Goal: Communication & Community: Ask a question

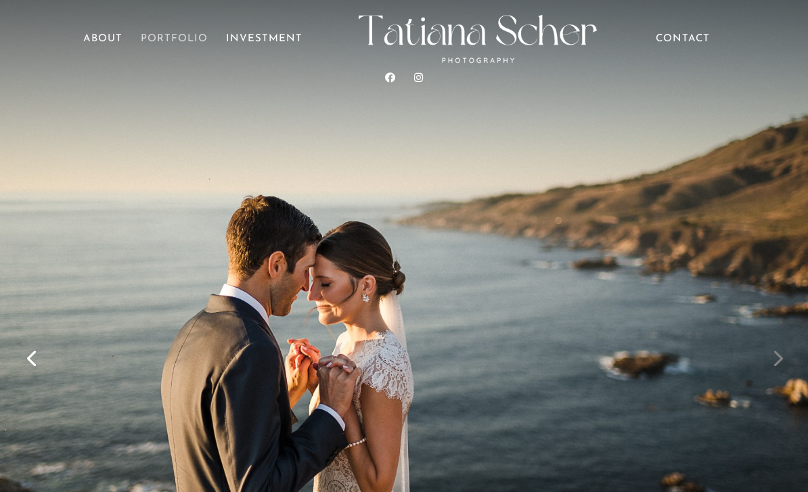
click at [179, 49] on link "Portfolio" at bounding box center [174, 53] width 67 height 38
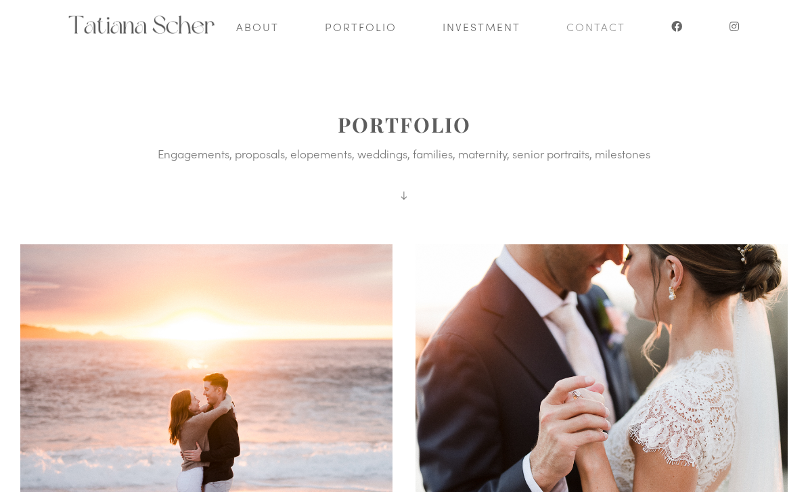
click at [597, 26] on link "Contact" at bounding box center [595, 26] width 59 height 53
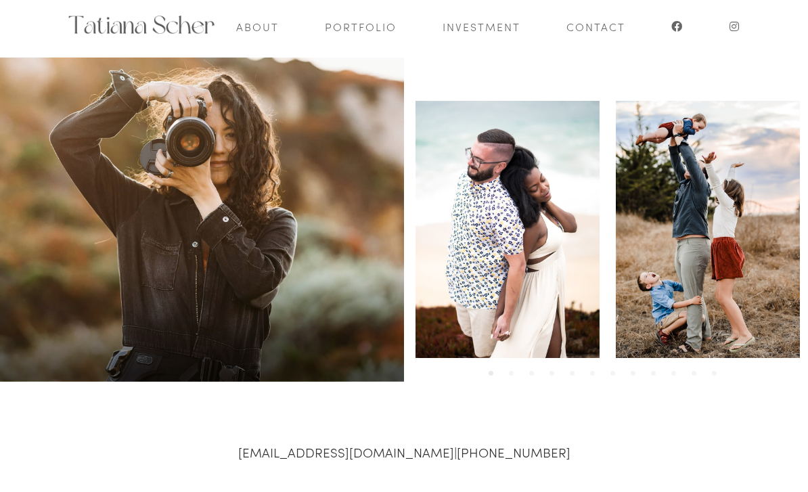
scroll to position [357, 0]
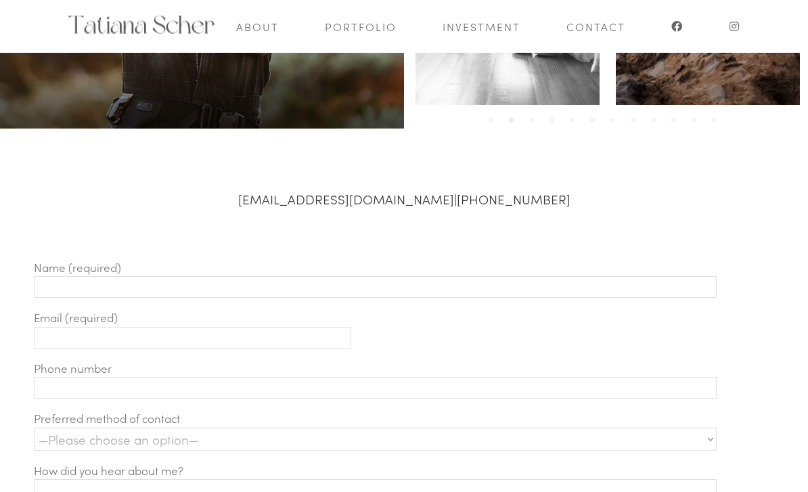
click at [557, 287] on input "Contact form" at bounding box center [375, 288] width 683 height 22
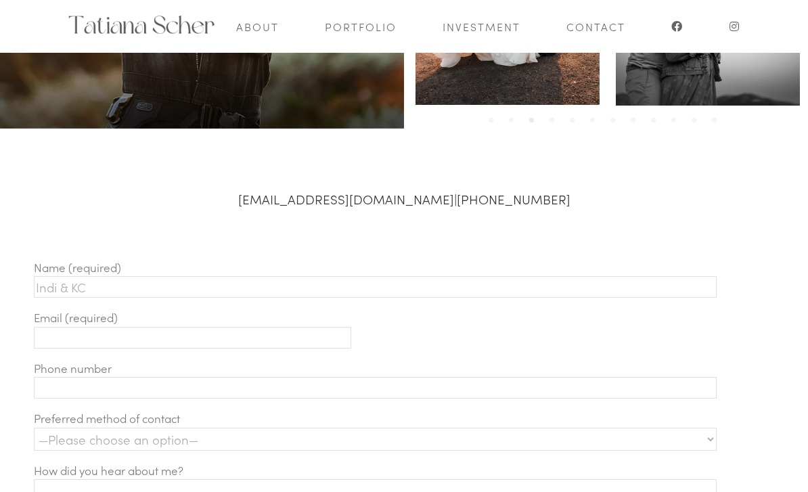
type input "Indi & KC"
click at [166, 327] on input "Contact form" at bounding box center [192, 338] width 317 height 22
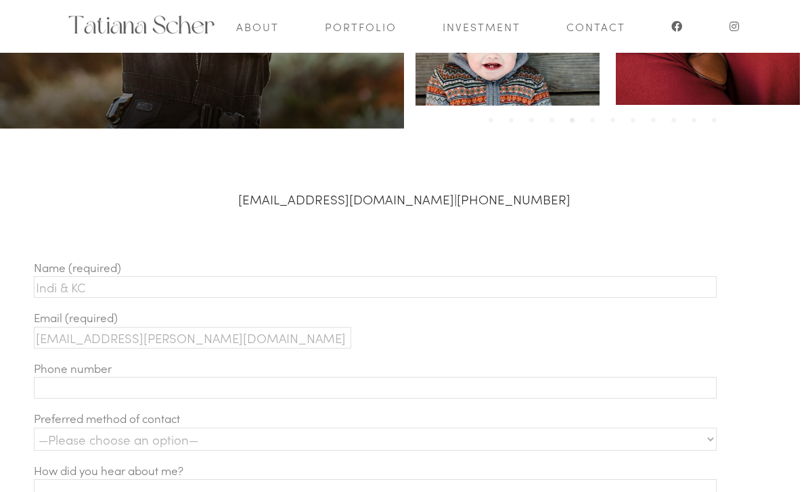
type input "[EMAIL_ADDRESS][PERSON_NAME][DOMAIN_NAME]"
click at [159, 377] on input "Contact form" at bounding box center [375, 388] width 683 height 22
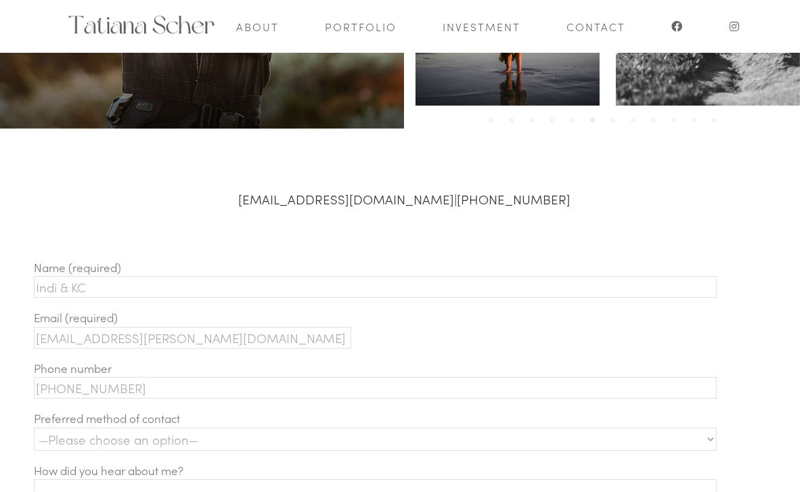
type input "[PHONE_NUMBER]"
click at [264, 434] on select "—Please choose an option— Text Phone call Email" at bounding box center [375, 439] width 683 height 23
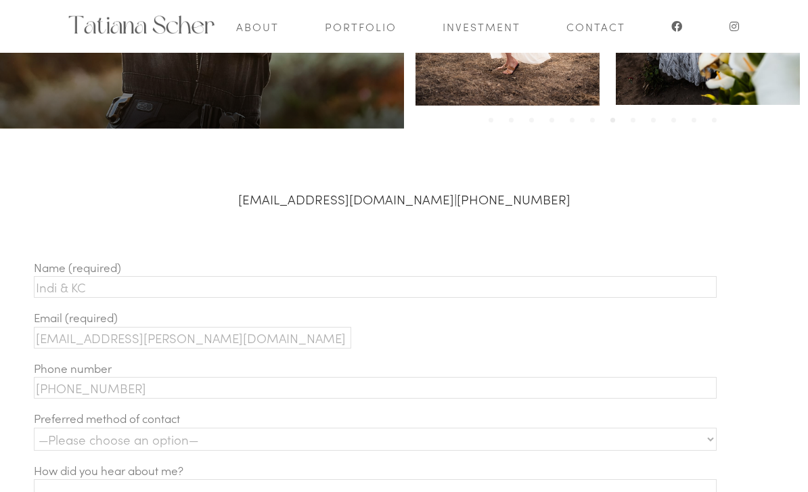
select select "Text"
click at [262, 486] on input "Contact form" at bounding box center [375, 490] width 683 height 22
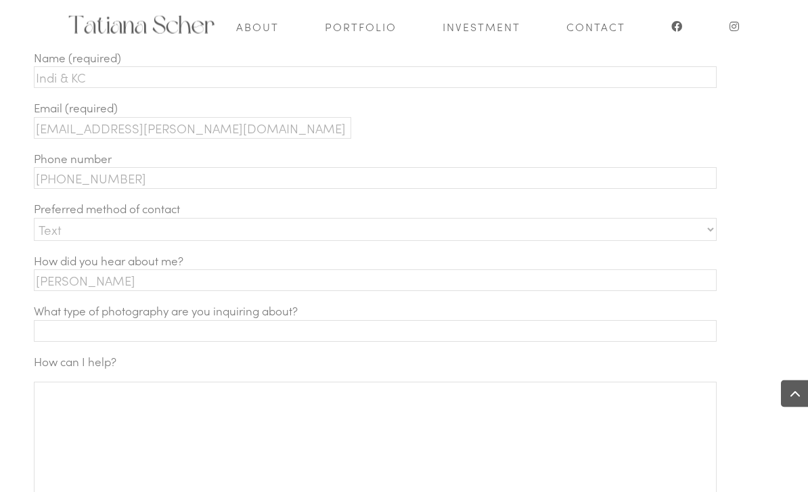
scroll to position [568, 0]
type input "[PERSON_NAME]"
click at [192, 329] on input "Contact form" at bounding box center [375, 331] width 683 height 22
click at [66, 320] on input "Elopment" at bounding box center [375, 331] width 683 height 22
type input "Elopement / hourly"
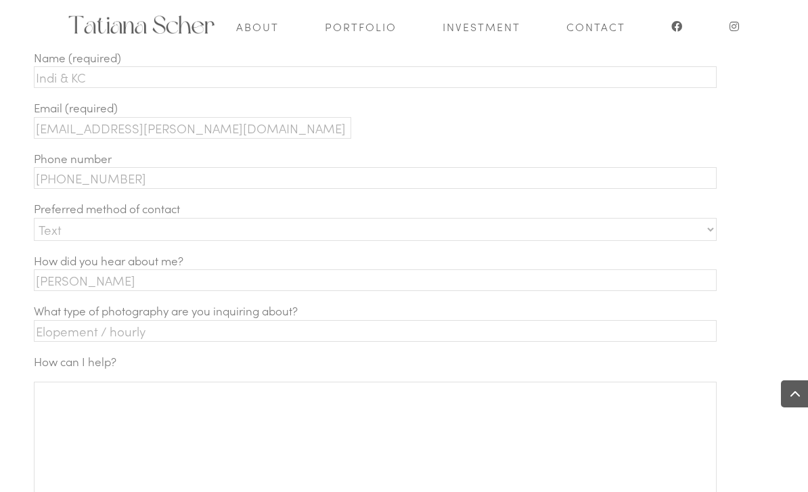
click at [224, 411] on textarea "Contact form" at bounding box center [375, 473] width 683 height 183
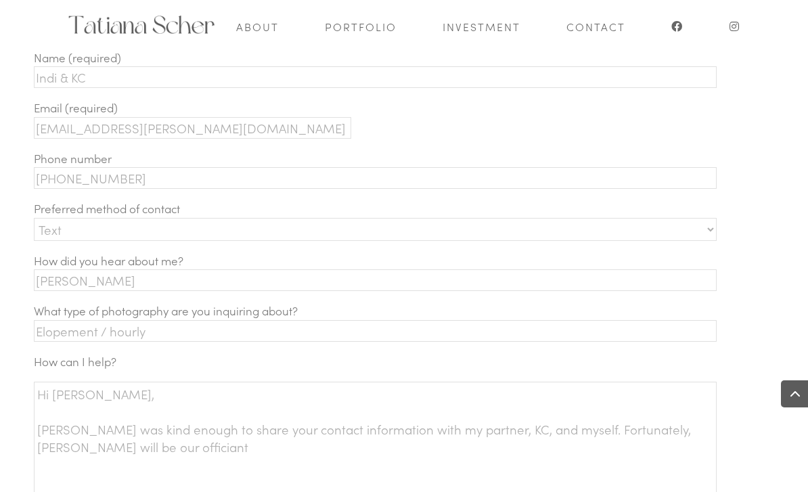
click at [352, 453] on textarea "Hi [PERSON_NAME], [PERSON_NAME] was kind enough to share your contact informati…" at bounding box center [375, 473] width 683 height 183
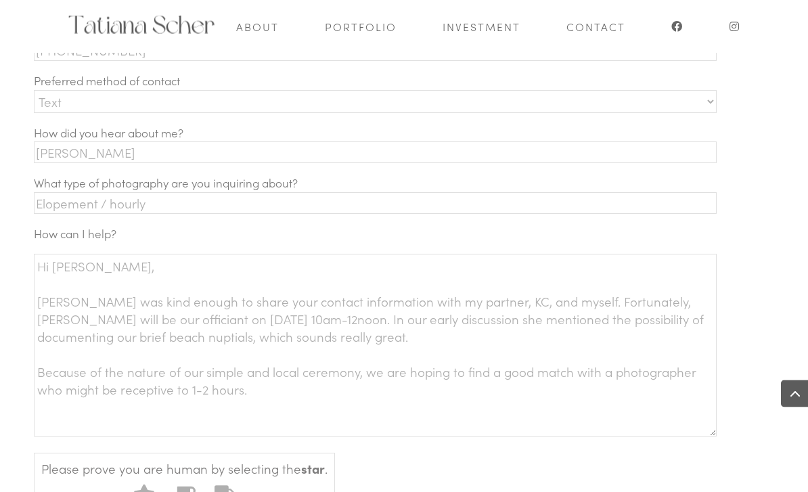
scroll to position [695, 0]
click at [617, 298] on textarea "Hi [PERSON_NAME], [PERSON_NAME] was kind enough to share your contact informati…" at bounding box center [375, 345] width 683 height 183
click at [402, 333] on textarea "Hi [PERSON_NAME], [PERSON_NAME] was kind enough to share your contact informati…" at bounding box center [375, 344] width 683 height 183
click at [364, 378] on textarea "Hi [PERSON_NAME], [PERSON_NAME] was kind enough to share your contact informati…" at bounding box center [375, 344] width 683 height 183
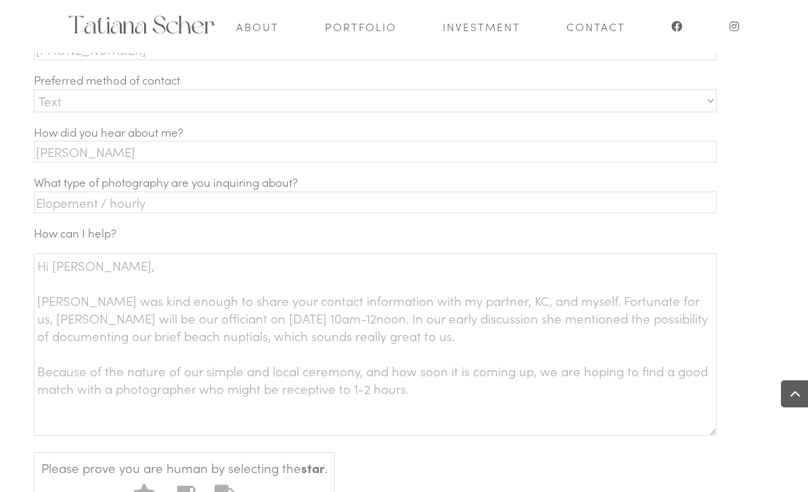
click at [121, 389] on textarea "Hi [PERSON_NAME], [PERSON_NAME] was kind enough to share your contact informati…" at bounding box center [375, 344] width 683 height 183
click at [356, 394] on textarea "Hi [PERSON_NAME], [PERSON_NAME] was kind enough to share your contact informati…" at bounding box center [375, 344] width 683 height 183
click at [201, 89] on select "—Please choose an option— Text Phone call Email" at bounding box center [375, 100] width 683 height 23
click at [572, 409] on textarea "Hi [PERSON_NAME], [PERSON_NAME] was kind enough to share your contact informati…" at bounding box center [375, 344] width 683 height 183
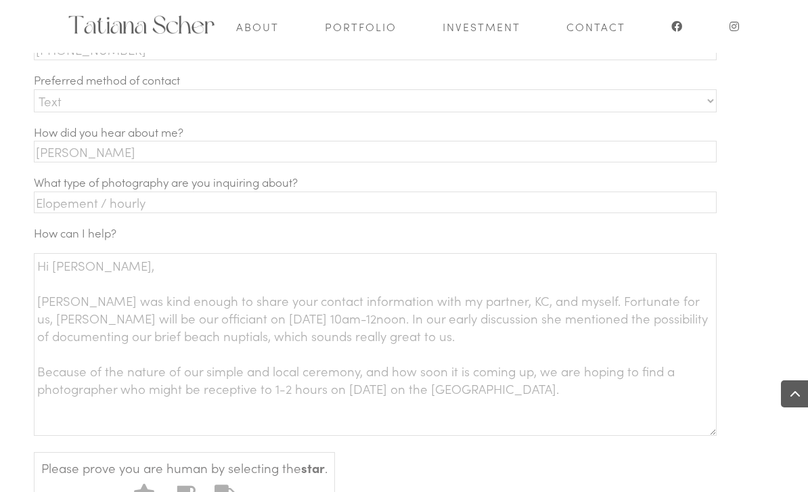
click at [576, 367] on textarea "Hi [PERSON_NAME], [PERSON_NAME] was kind enough to share your contact informati…" at bounding box center [375, 344] width 683 height 183
click at [319, 425] on textarea "Hi [PERSON_NAME], [PERSON_NAME] was kind enough to share your contact informati…" at bounding box center [375, 344] width 683 height 183
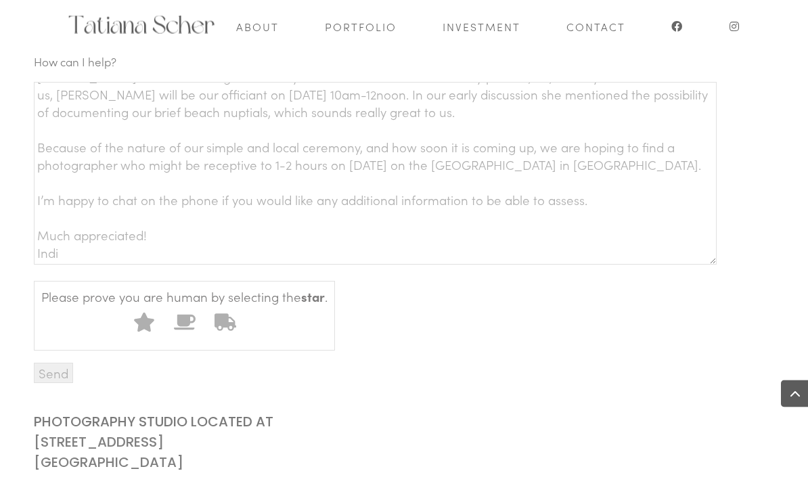
scroll to position [867, 0]
click at [142, 325] on icon "Contact form" at bounding box center [144, 322] width 20 height 19
click at [127, 305] on input "1" at bounding box center [127, 305] width 0 height 0
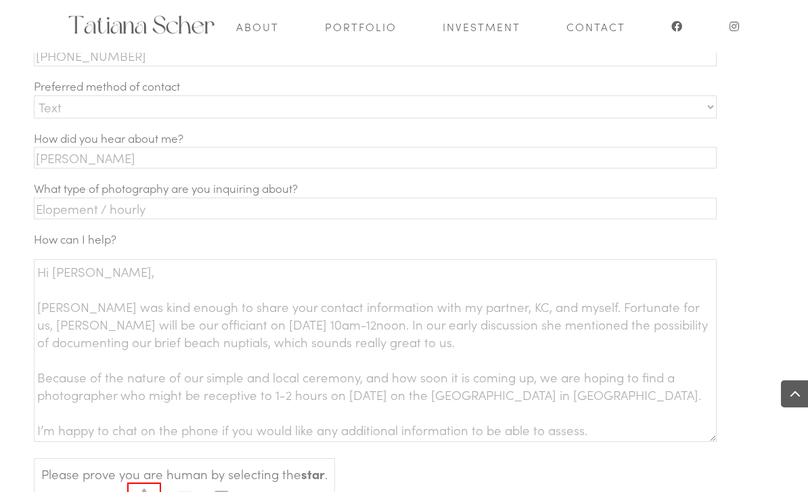
scroll to position [0, 0]
click at [270, 313] on textarea "Hi [PERSON_NAME], [PERSON_NAME] was kind enough to share your contact informati…" at bounding box center [375, 350] width 683 height 183
click at [262, 323] on textarea "Hi [PERSON_NAME], [PERSON_NAME] was kind enough to share your contact informati…" at bounding box center [375, 350] width 683 height 183
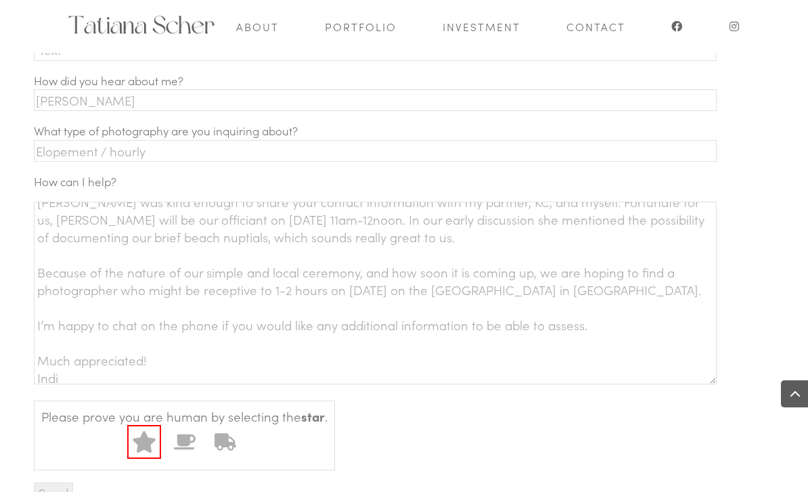
scroll to position [64, 0]
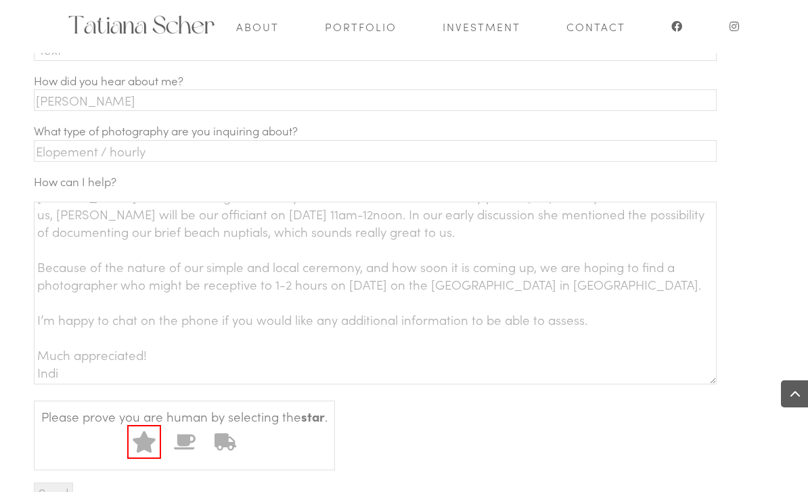
click at [595, 323] on textarea "Hi [PERSON_NAME], [PERSON_NAME] was kind enough to share your contact informati…" at bounding box center [375, 293] width 683 height 183
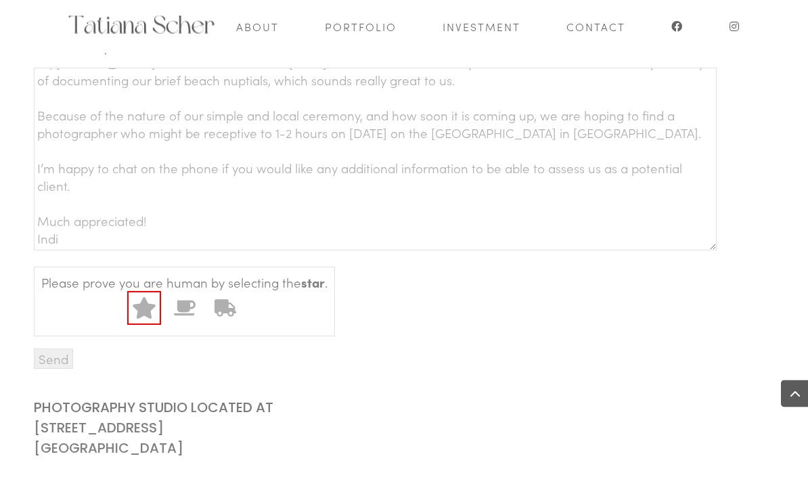
scroll to position [890, 0]
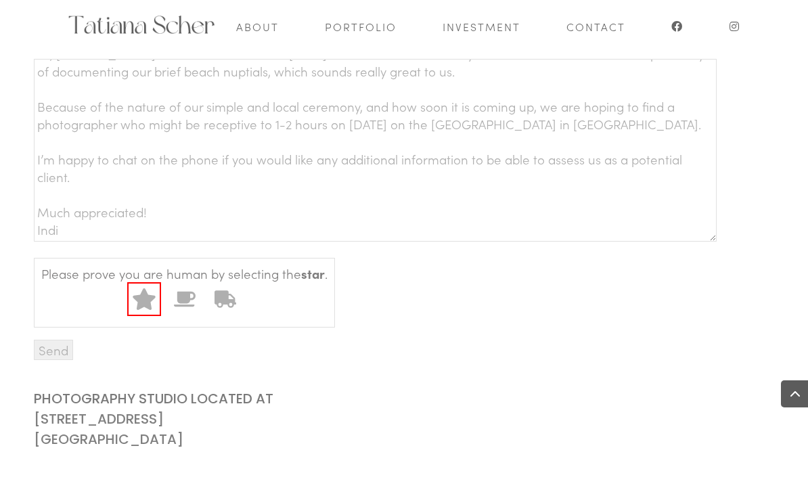
type textarea "Hi [PERSON_NAME], [PERSON_NAME] was kind enough to share your contact informati…"
click at [54, 352] on input "Send" at bounding box center [53, 350] width 39 height 20
